Goal: Information Seeking & Learning: Understand process/instructions

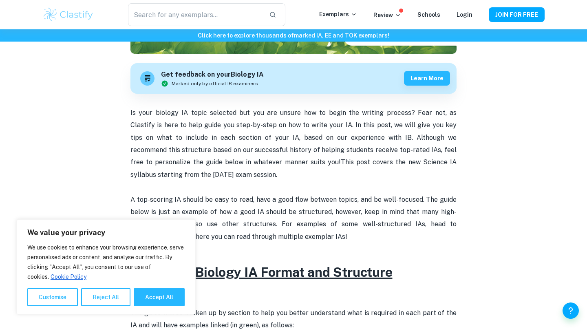
scroll to position [225, 0]
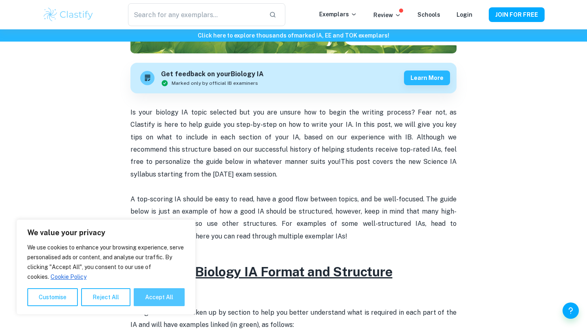
click at [162, 301] on button "Accept All" at bounding box center [159, 297] width 51 height 18
checkbox input "true"
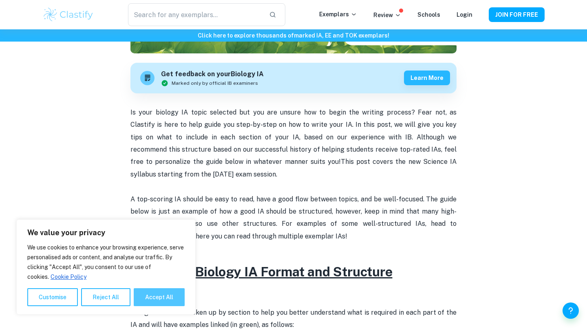
checkbox input "true"
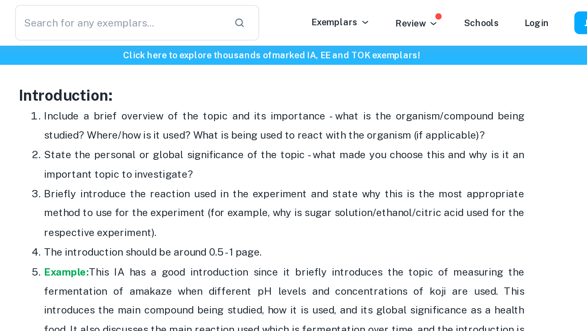
scroll to position [516, 0]
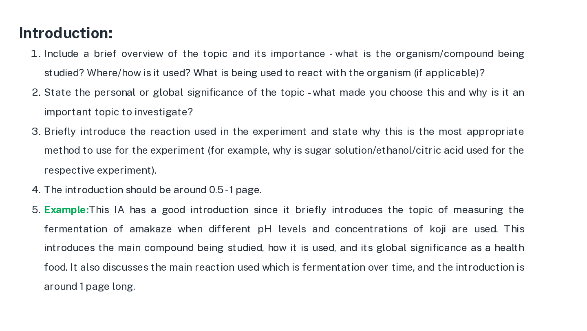
drag, startPoint x: 183, startPoint y: 240, endPoint x: 128, endPoint y: 88, distance: 161.2
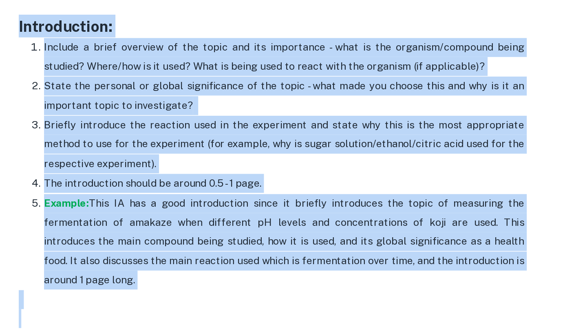
drag, startPoint x: 128, startPoint y: 71, endPoint x: 219, endPoint y: 266, distance: 215.1
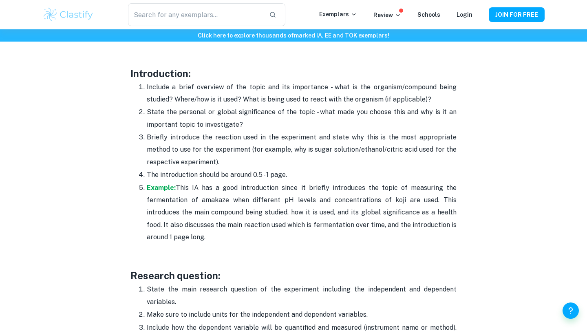
click at [226, 294] on p "State the main research question of the experiment including the independent an…" at bounding box center [302, 295] width 310 height 25
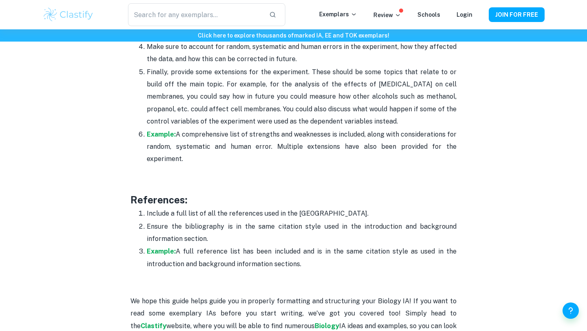
scroll to position [2517, 0]
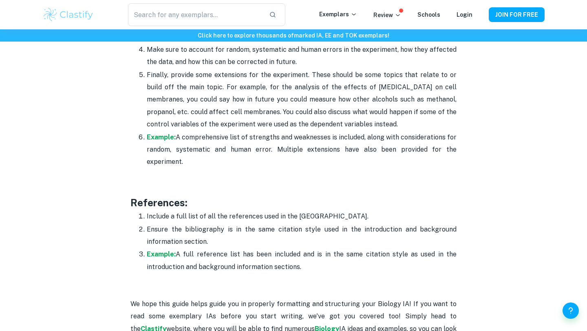
drag, startPoint x: 308, startPoint y: 247, endPoint x: 137, endPoint y: 122, distance: 211.3
click at [137, 122] on ol "Critically evaluate the results of the experiment and how they could be improve…" at bounding box center [293, 80] width 326 height 176
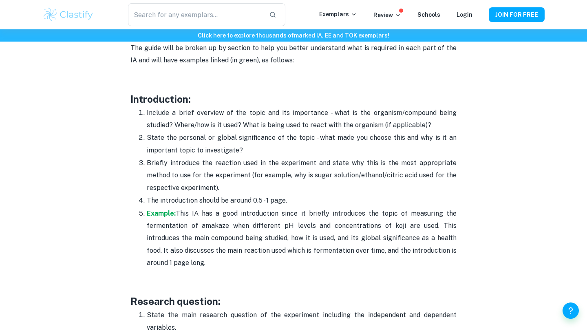
scroll to position [477, 0]
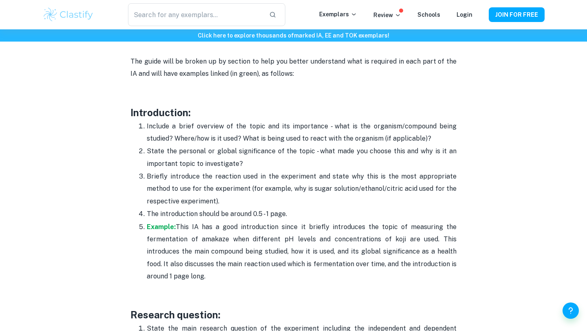
drag, startPoint x: 182, startPoint y: 277, endPoint x: 129, endPoint y: 124, distance: 161.7
copy ol "Include a brief overview of the topic and its importance - what is the organism…"
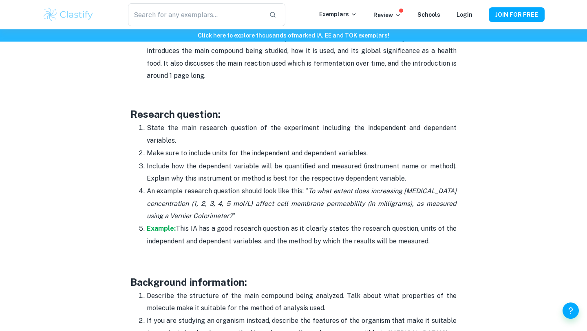
scroll to position [699, 0]
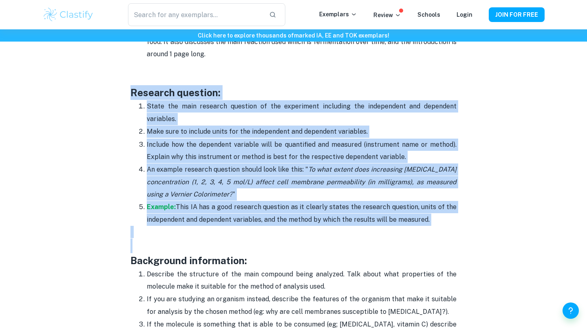
drag, startPoint x: 124, startPoint y: 93, endPoint x: 488, endPoint y: 242, distance: 393.5
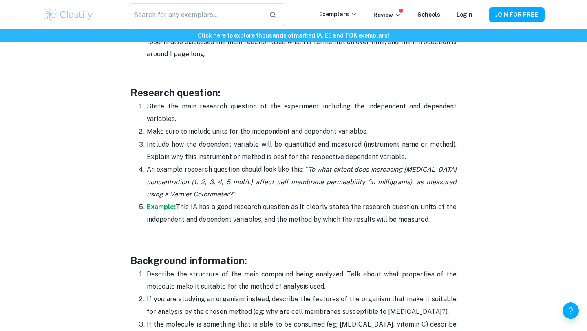
click at [331, 198] on p "An example research question should look like this: " To what extent does incre…" at bounding box center [302, 181] width 310 height 37
drag, startPoint x: 130, startPoint y: 85, endPoint x: 442, endPoint y: 224, distance: 341.9
copy div "Research question: State the main research question of the experiment including…"
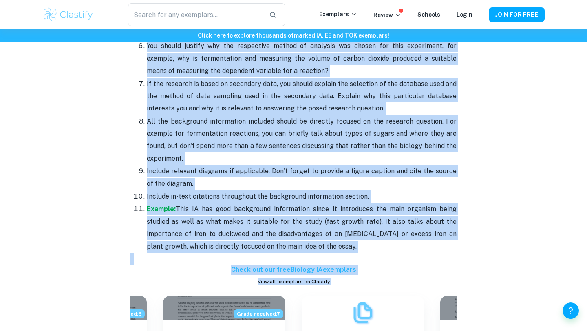
scroll to position [1085, 0]
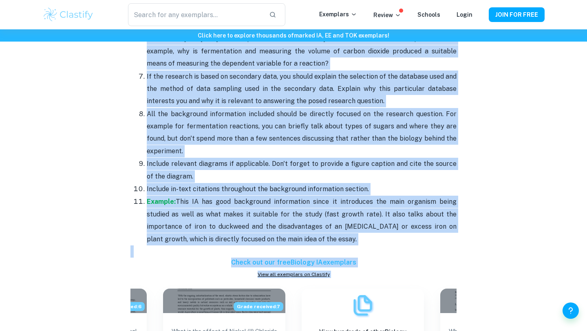
drag, startPoint x: 130, startPoint y: 49, endPoint x: 341, endPoint y: 237, distance: 283.0
copy div "Loremipsum dolorsitame: Consecte adi elitseddo ei tem inci utlabore etdol magna…"
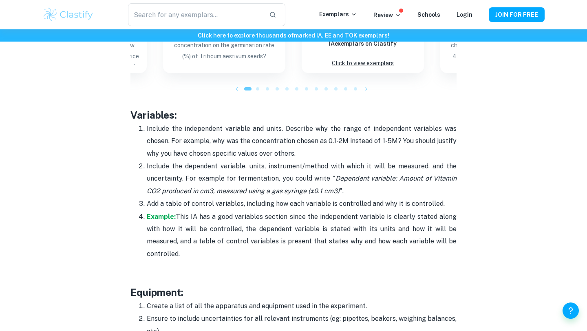
scroll to position [1383, 0]
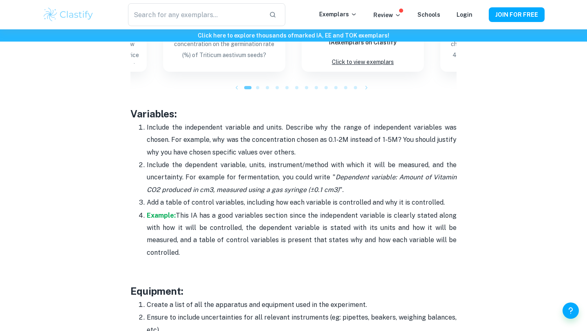
drag, startPoint x: 130, startPoint y: 115, endPoint x: 181, endPoint y: 252, distance: 145.9
click at [181, 252] on div "Biology IA Format and Structure [2025 updated] By [PERSON_NAME] • [DATE] Get fe…" at bounding box center [293, 149] width 502 height 2941
copy div "Variables: Include the independent variable and units. Describe why the range o…"
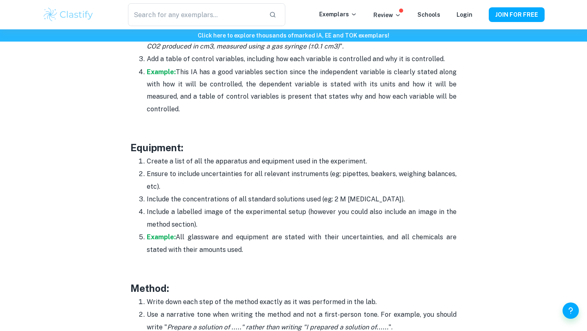
drag, startPoint x: 130, startPoint y: 144, endPoint x: 221, endPoint y: 251, distance: 140.3
click at [221, 251] on div "Is your biology IA topic selected but you are unsure how to begin the writing p…" at bounding box center [293, 71] width 326 height 2533
copy div "Equipment: Create a list of all the apparatus and equipment used in the experim…"
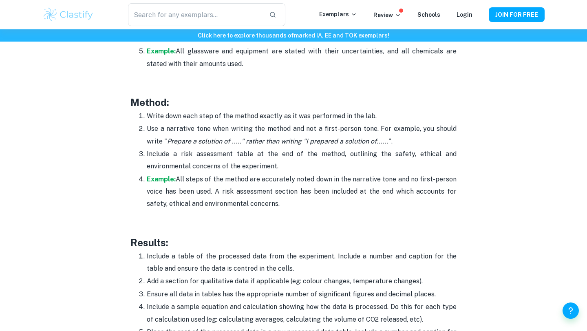
click at [222, 100] on h3 "Method:" at bounding box center [293, 102] width 326 height 15
drag, startPoint x: 128, startPoint y: 104, endPoint x: 280, endPoint y: 205, distance: 182.1
copy div "Method: Write down each step of the method exactly as it was performed in the l…"
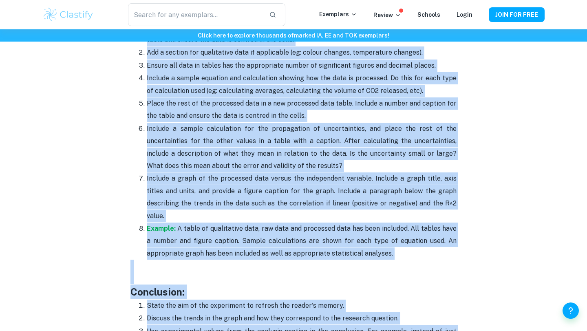
scroll to position [1954, 0]
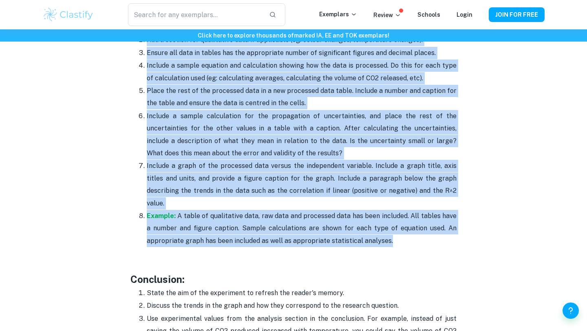
drag, startPoint x: 129, startPoint y: 58, endPoint x: 387, endPoint y: 230, distance: 309.0
copy div "Loremip: Dolorsi a conse ad eli seddoeius temp inci utl etdolorema. Aliquae a m…"
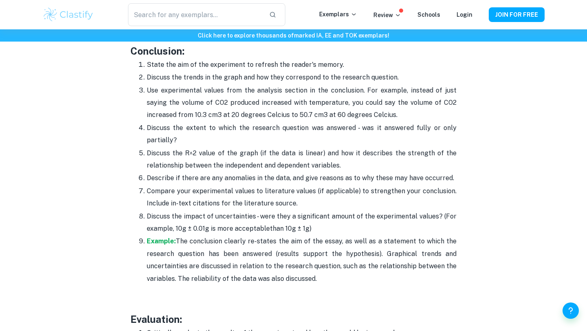
scroll to position [2152, 0]
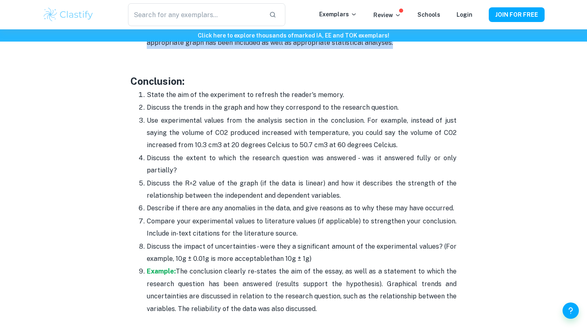
drag, startPoint x: 131, startPoint y: 68, endPoint x: 313, endPoint y: 294, distance: 289.6
copy div "Loremipsum: Dolor sit ame co adi elitseddoe te incidid utl etdolo'm aliqua. Eni…"
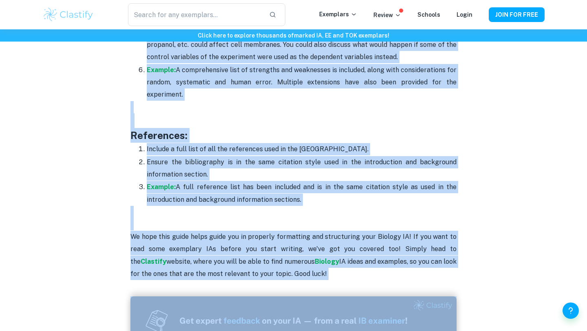
scroll to position [2589, 0]
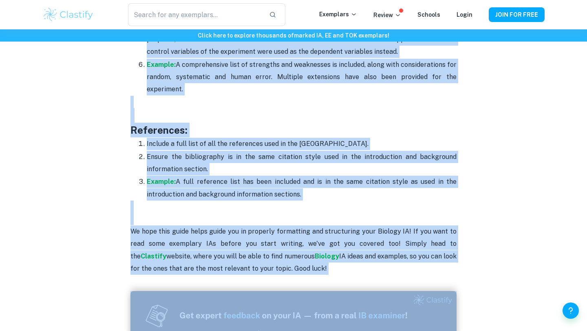
drag, startPoint x: 128, startPoint y: 86, endPoint x: 303, endPoint y: 170, distance: 193.8
copy div "Loremipsum: Dolorsitam consecte adi elitsed do eiu temporinci utl etd magn aliq…"
